Goal: Information Seeking & Learning: Learn about a topic

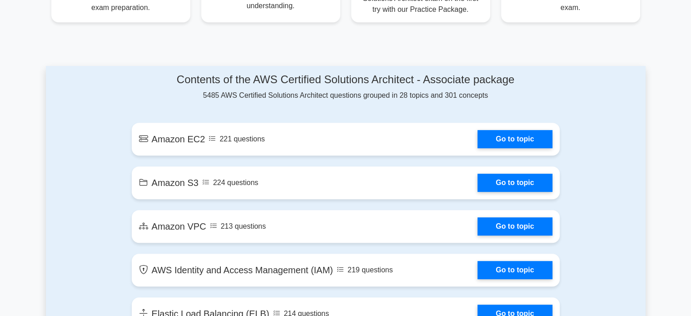
scroll to position [438, 0]
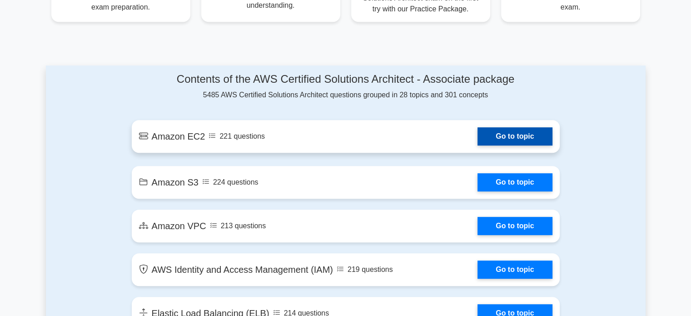
click at [478, 140] on link "Go to topic" at bounding box center [515, 136] width 75 height 18
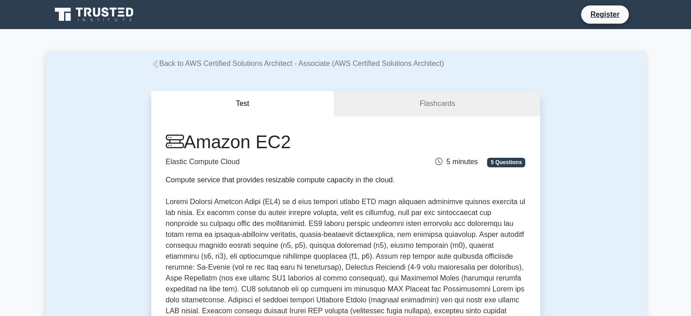
click at [156, 62] on icon at bounding box center [155, 64] width 8 height 8
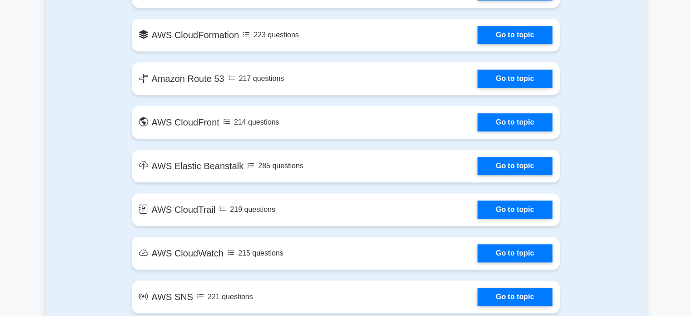
scroll to position [848, 0]
